Goal: Task Accomplishment & Management: Use online tool/utility

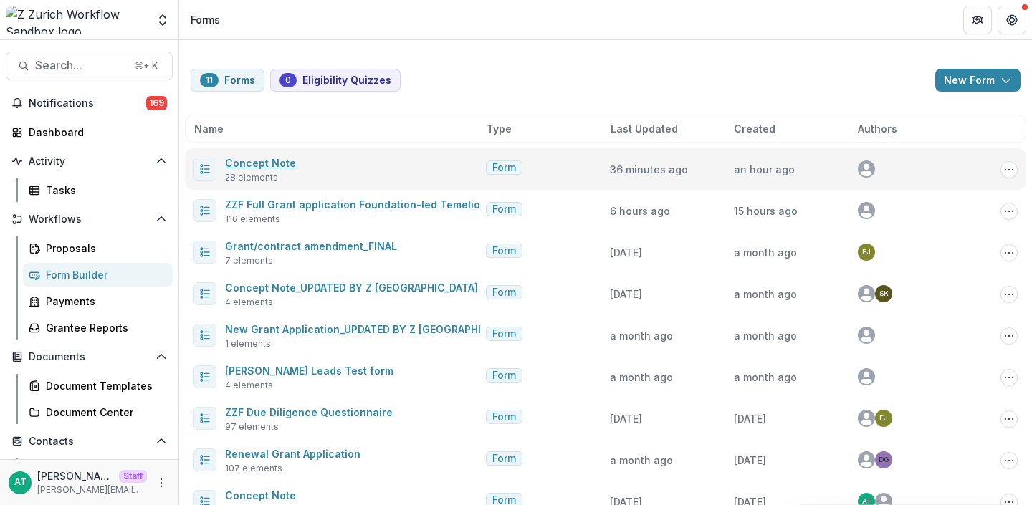
click at [271, 161] on link "Concept Note" at bounding box center [260, 163] width 71 height 12
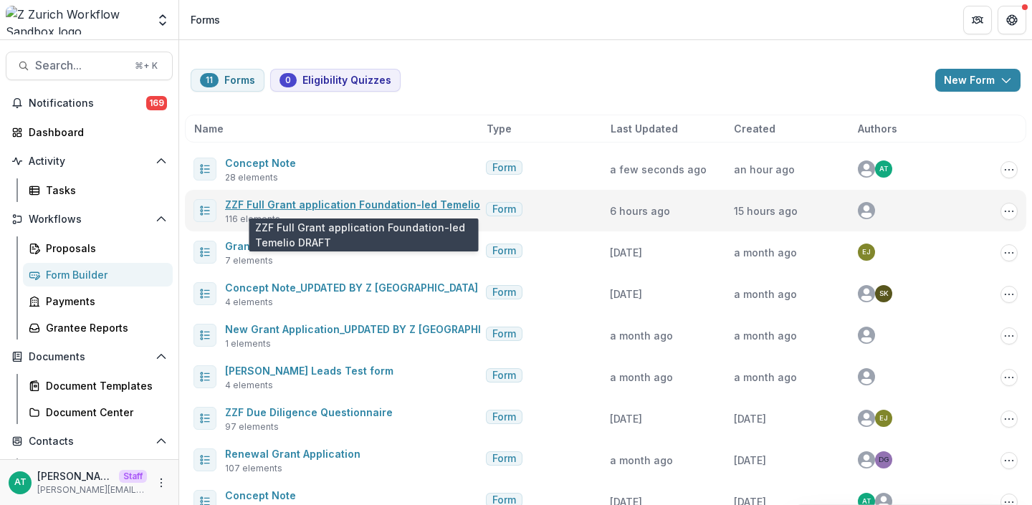
click at [315, 207] on link "ZZF Full Grant application Foundation-led Temelio DRAFT" at bounding box center [370, 205] width 291 height 12
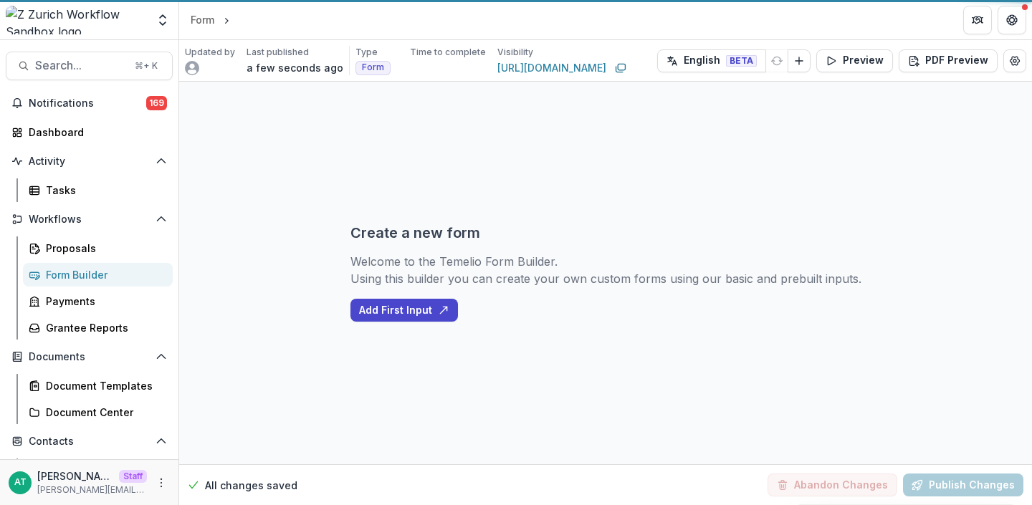
select select "********"
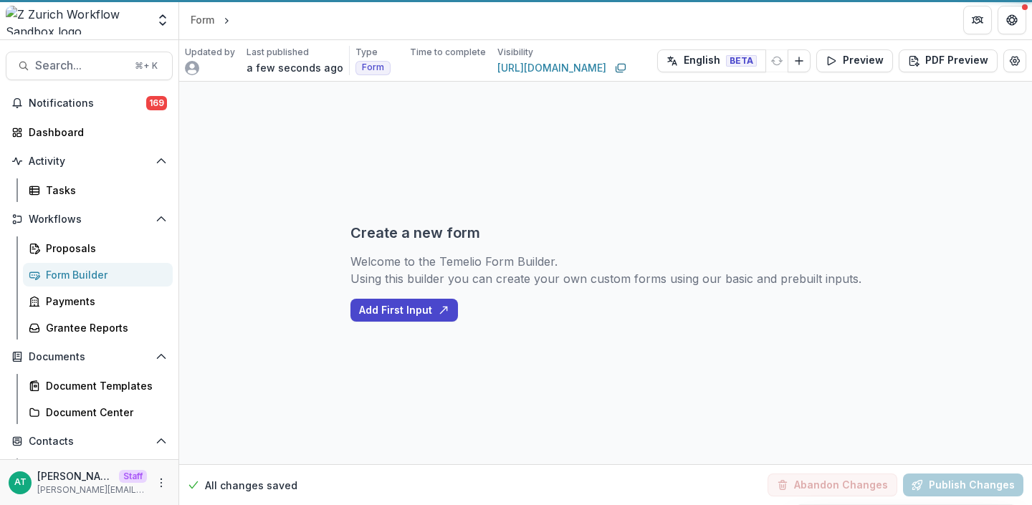
select select "********"
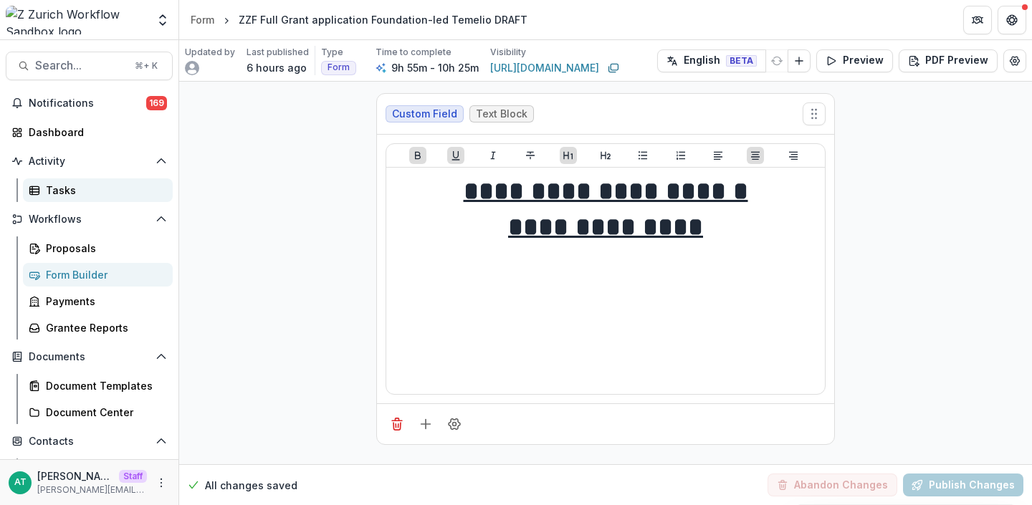
click at [71, 192] on div "Tasks" at bounding box center [103, 190] width 115 height 15
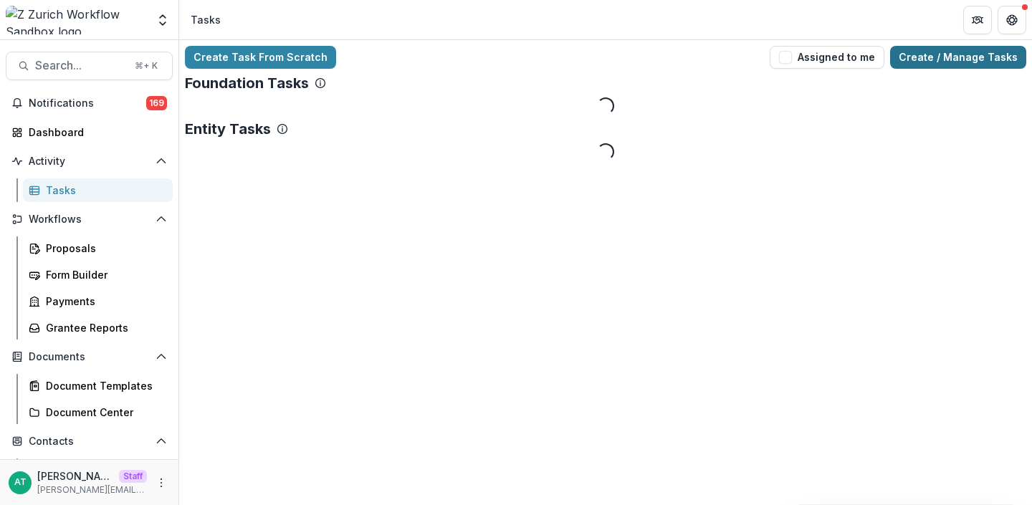
click at [935, 62] on link "Create / Manage Tasks" at bounding box center [958, 57] width 136 height 23
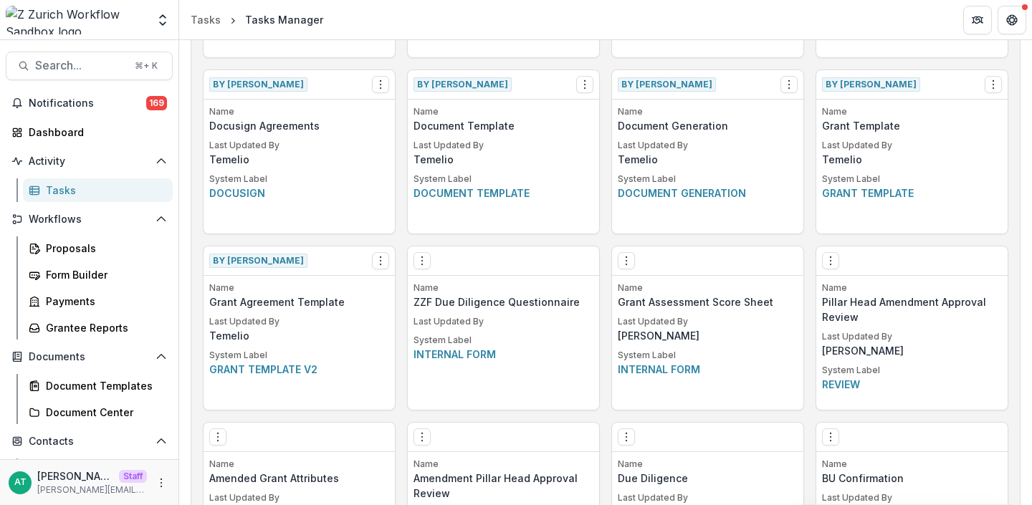
scroll to position [732, 0]
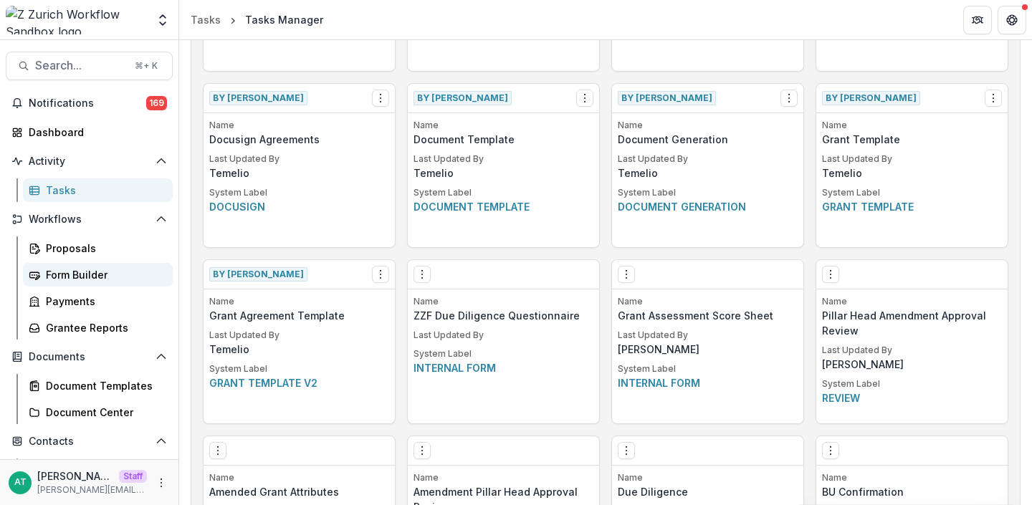
click at [75, 269] on div "Form Builder" at bounding box center [103, 274] width 115 height 15
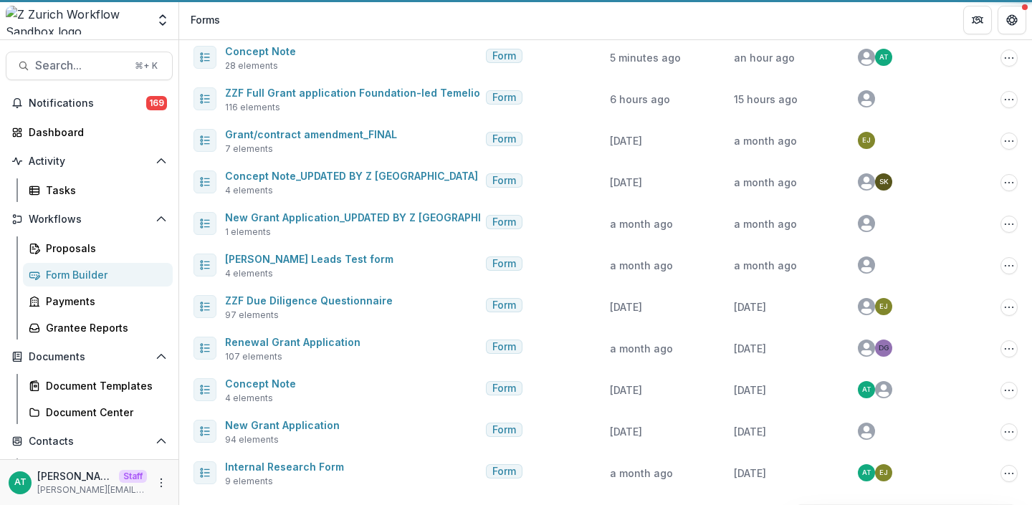
scroll to position [112, 0]
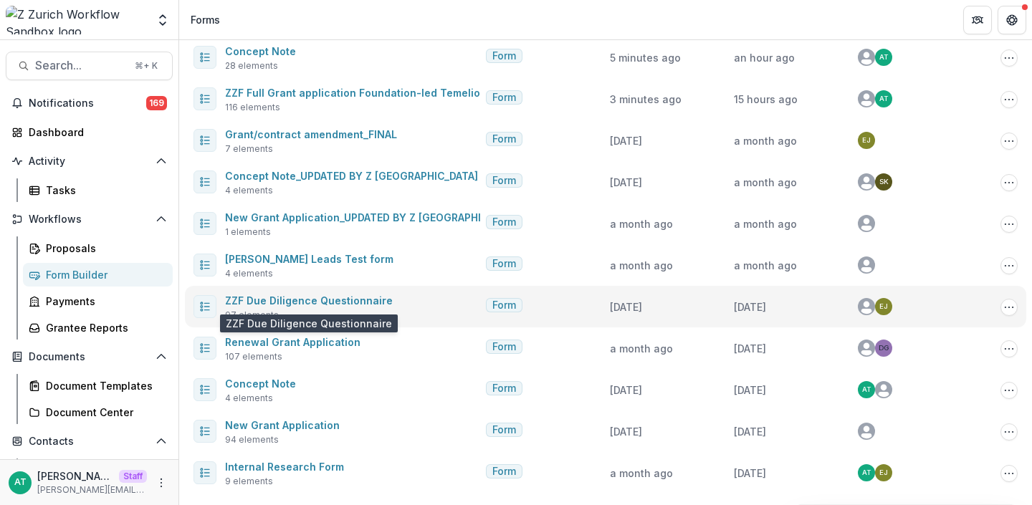
click at [295, 293] on span "ZZF Due Diligence Questionnaire" at bounding box center [309, 300] width 168 height 17
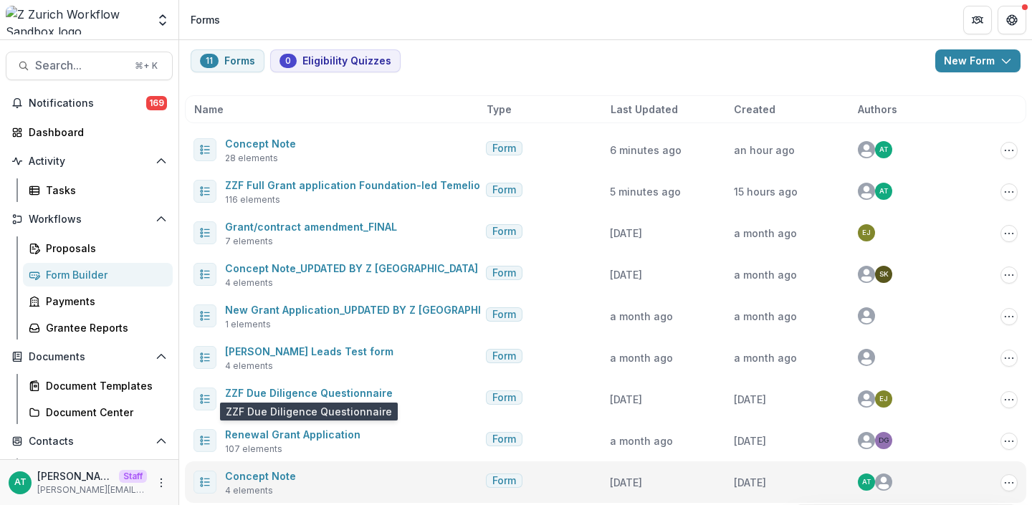
scroll to position [0, 0]
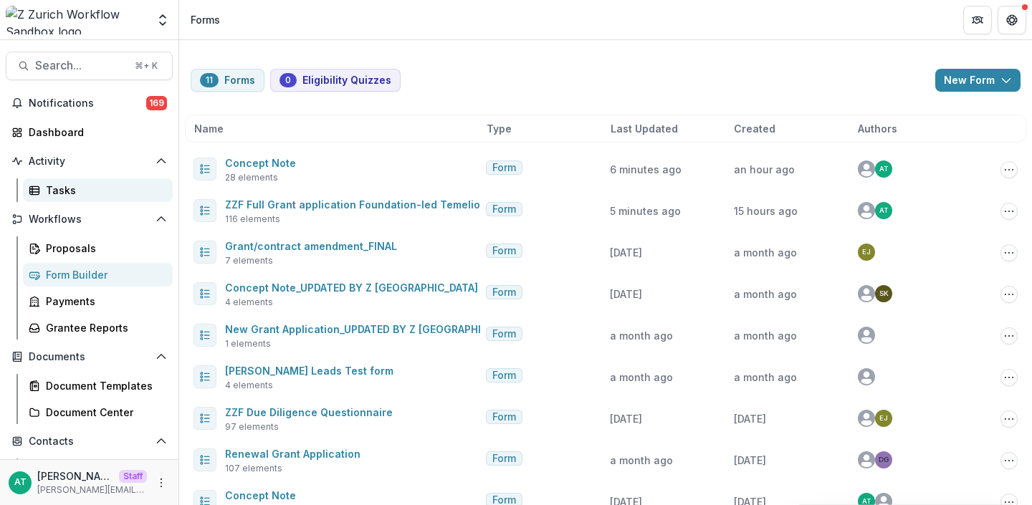
click at [65, 184] on div "Tasks" at bounding box center [103, 190] width 115 height 15
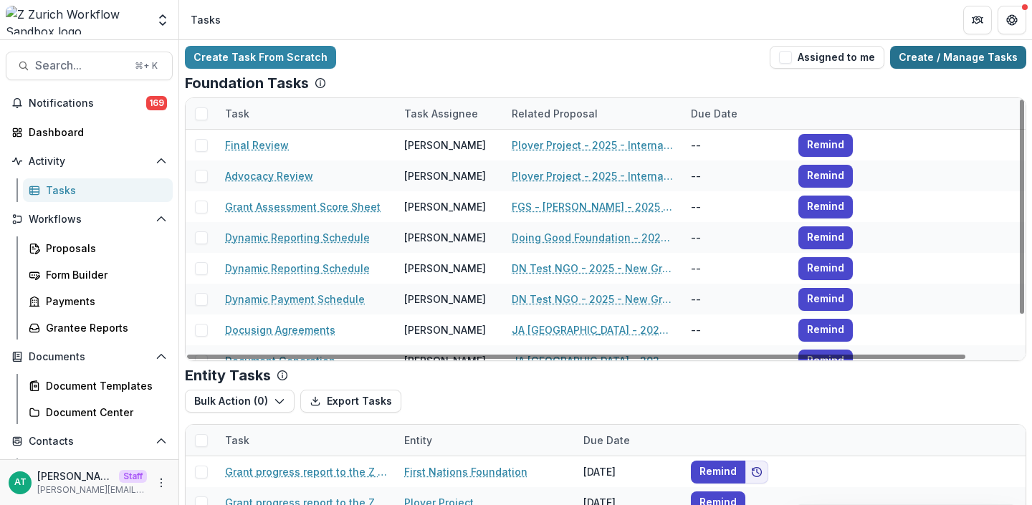
click at [921, 62] on link "Create / Manage Tasks" at bounding box center [958, 57] width 136 height 23
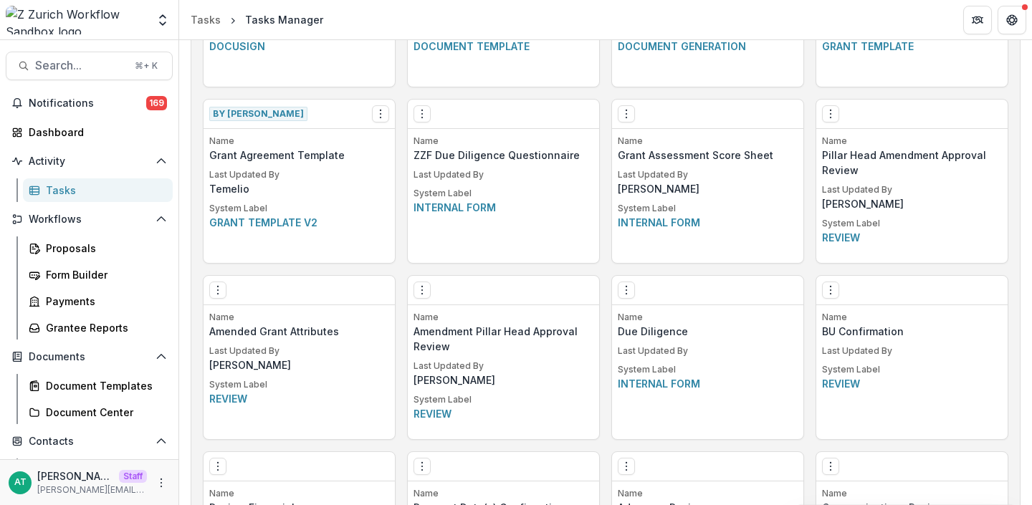
scroll to position [883, 0]
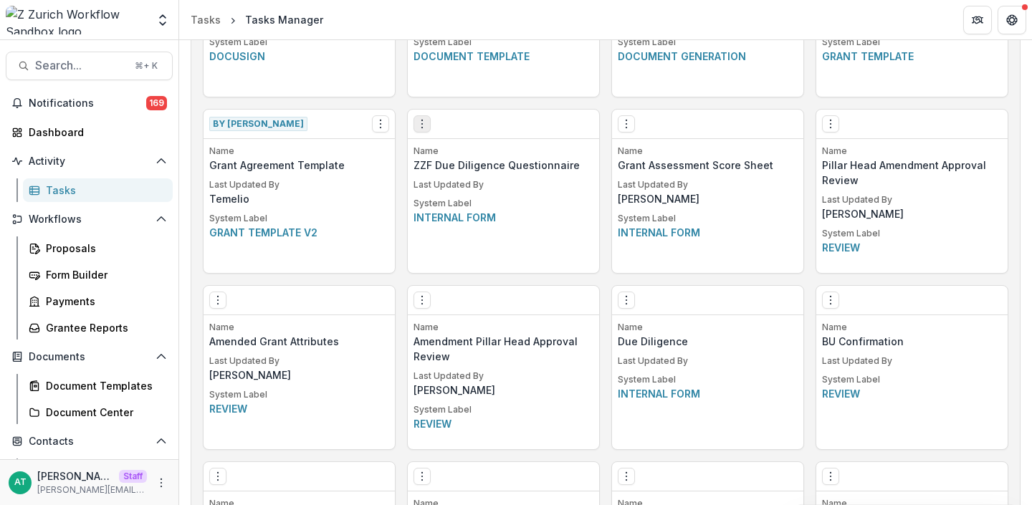
click at [417, 119] on icon "Options" at bounding box center [422, 123] width 11 height 11
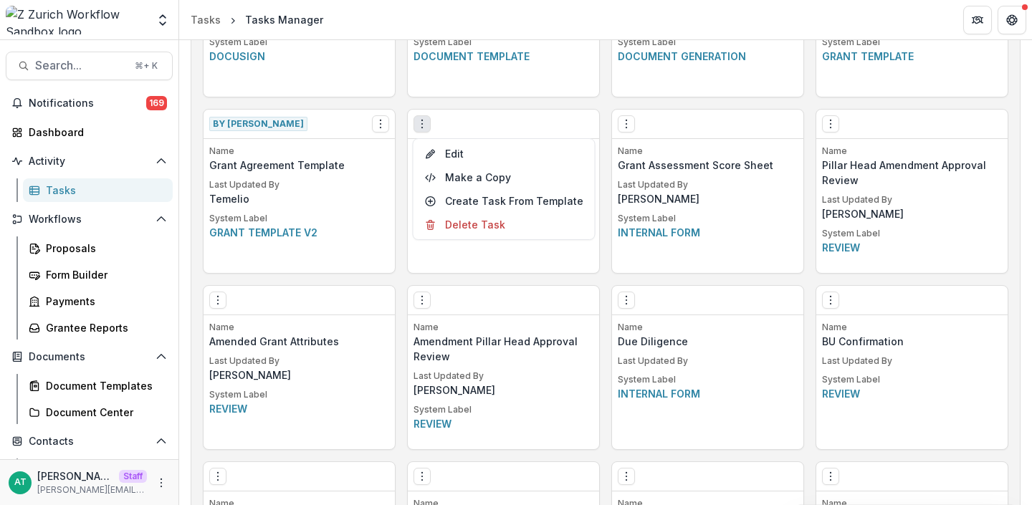
click at [437, 141] on div "Edit Make a Copy Create Task From Template Delete Task" at bounding box center [504, 189] width 183 height 102
click at [439, 152] on link "Edit" at bounding box center [505, 154] width 176 height 24
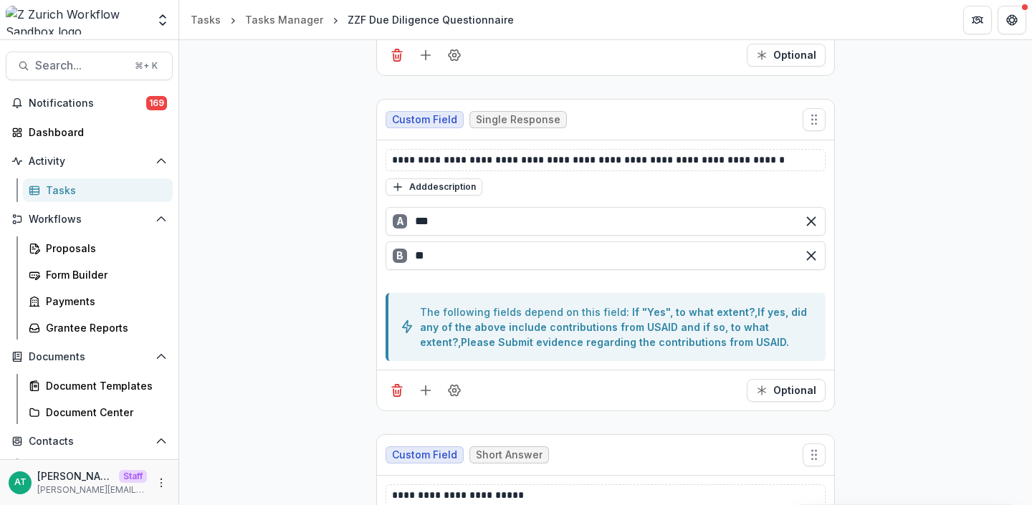
scroll to position [11283, 0]
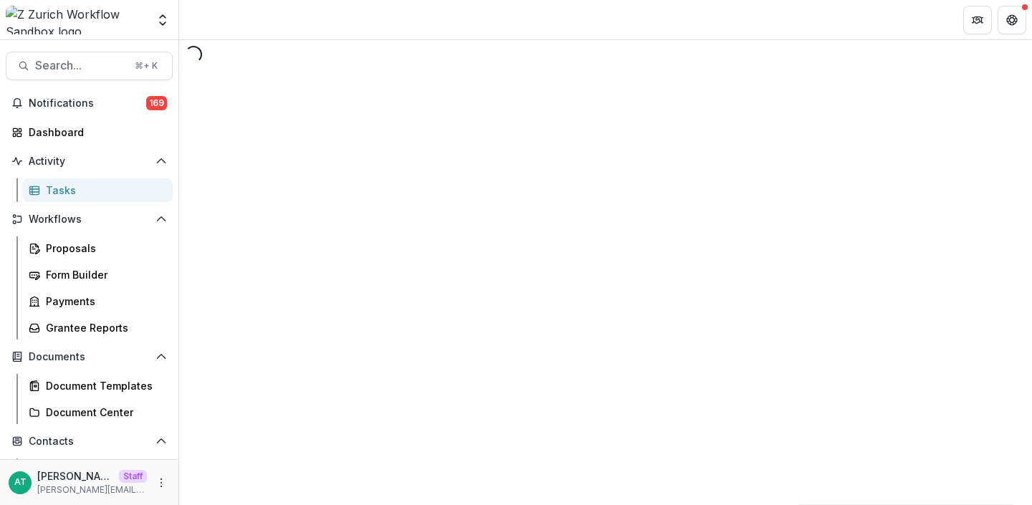
select select "********"
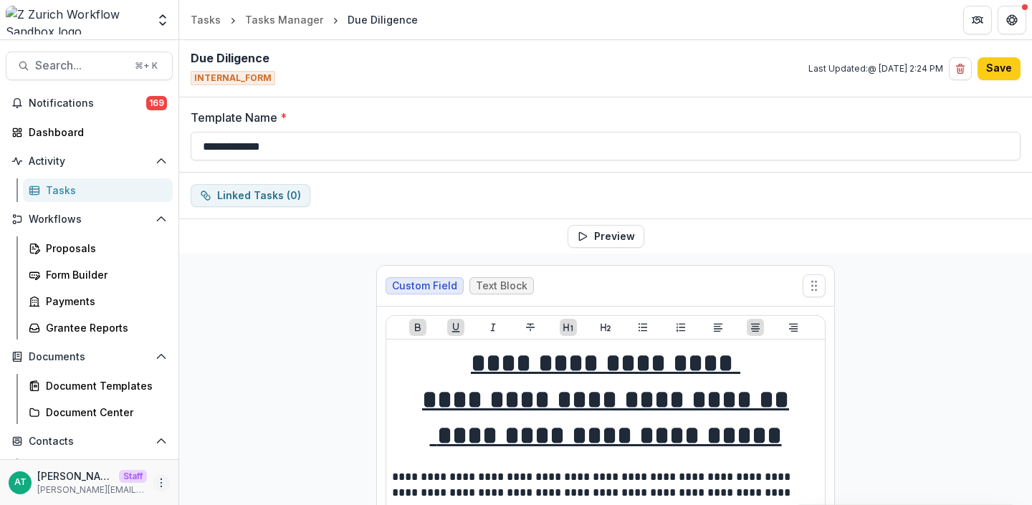
click at [157, 482] on icon "More" at bounding box center [161, 482] width 11 height 11
click at [191, 455] on icon at bounding box center [189, 452] width 11 height 11
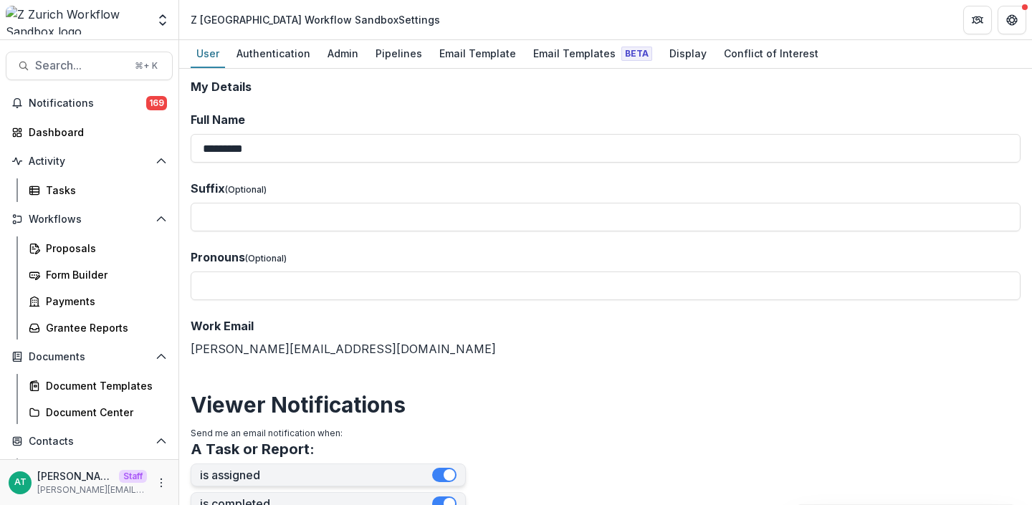
select select "********"
